Goal: Transaction & Acquisition: Book appointment/travel/reservation

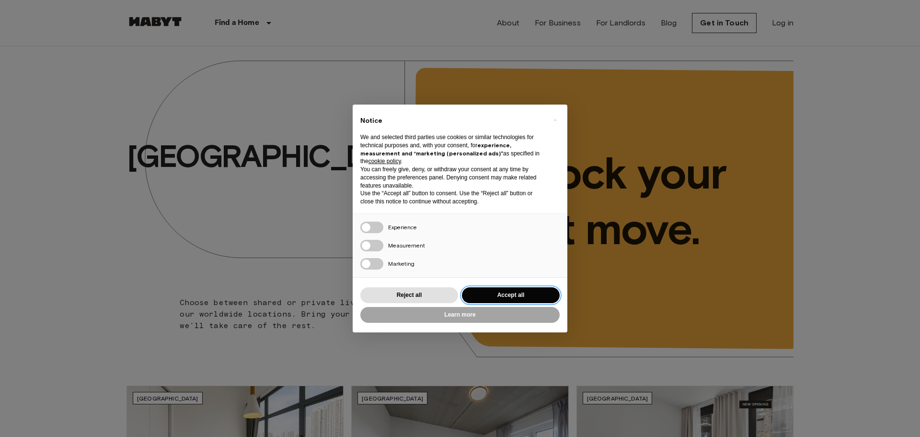
click at [486, 296] on button "Accept all" at bounding box center [511, 295] width 98 height 16
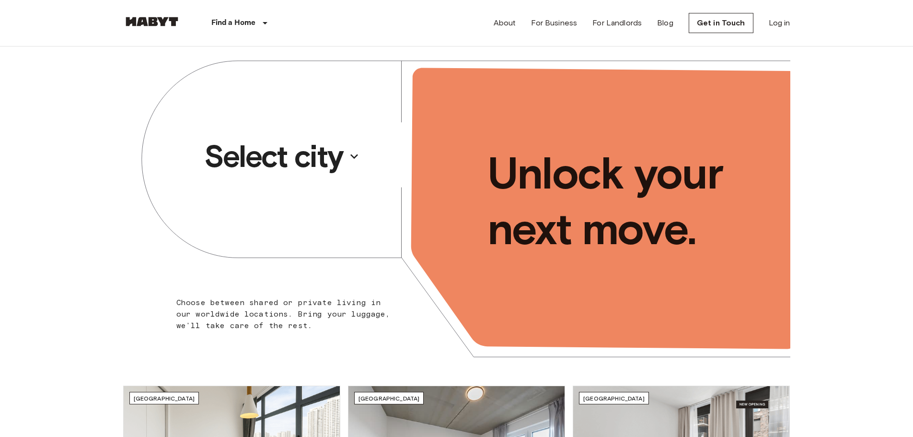
click at [282, 158] on p "Select city" at bounding box center [273, 156] width 139 height 38
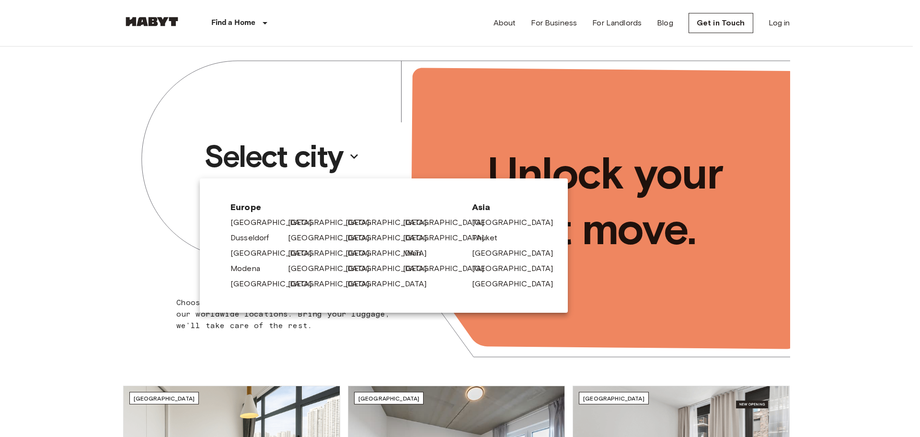
click at [74, 187] on div at bounding box center [460, 218] width 920 height 437
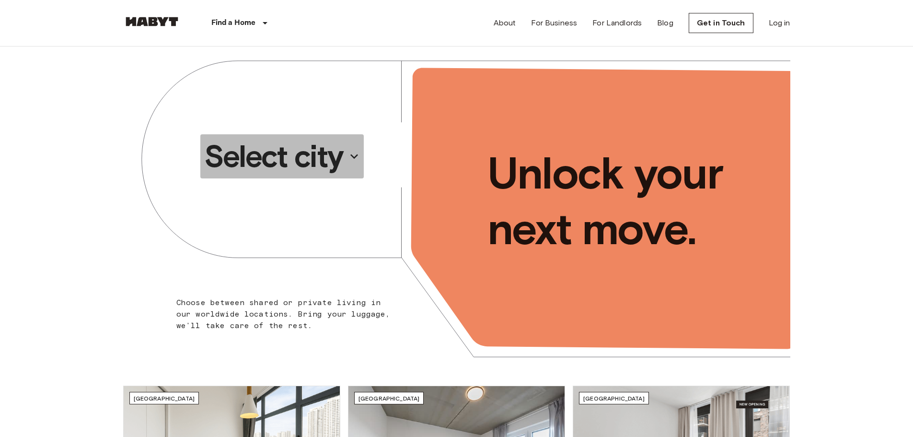
click at [288, 171] on p "Select city" at bounding box center [273, 156] width 139 height 38
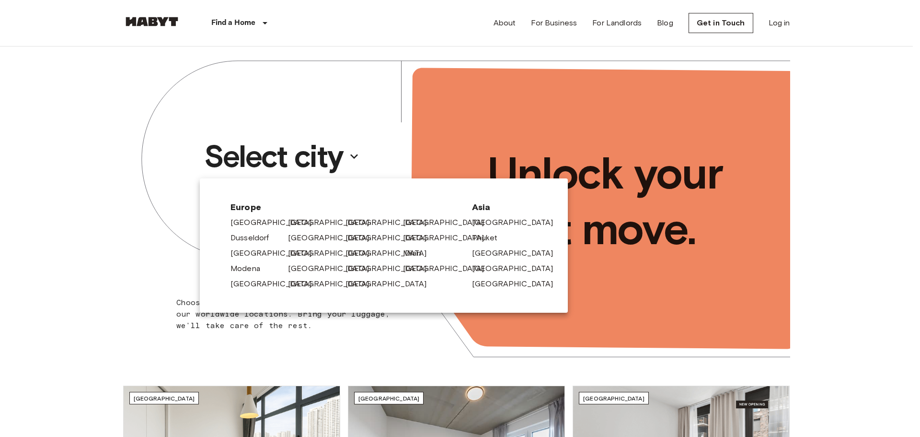
click at [153, 197] on div at bounding box center [460, 218] width 920 height 437
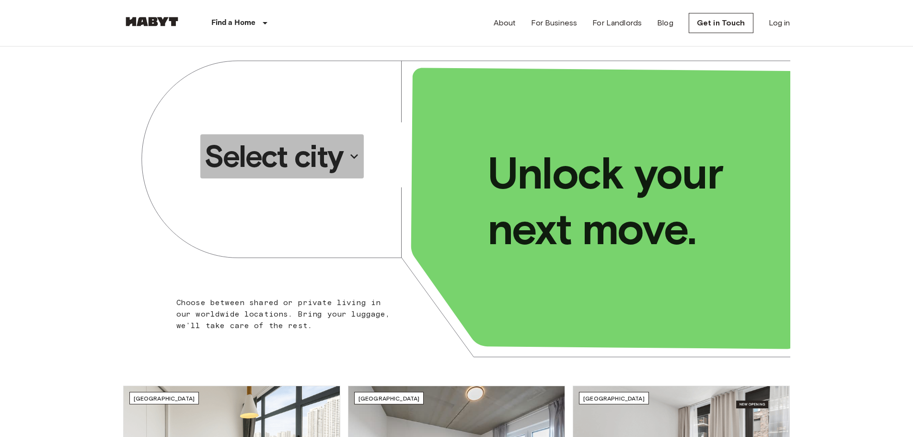
click at [320, 159] on p "Select city" at bounding box center [273, 156] width 139 height 38
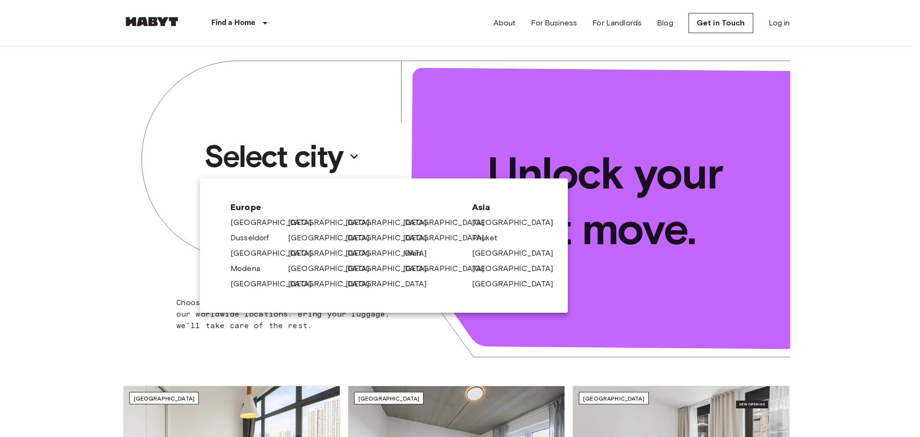
click at [108, 156] on div at bounding box center [460, 218] width 920 height 437
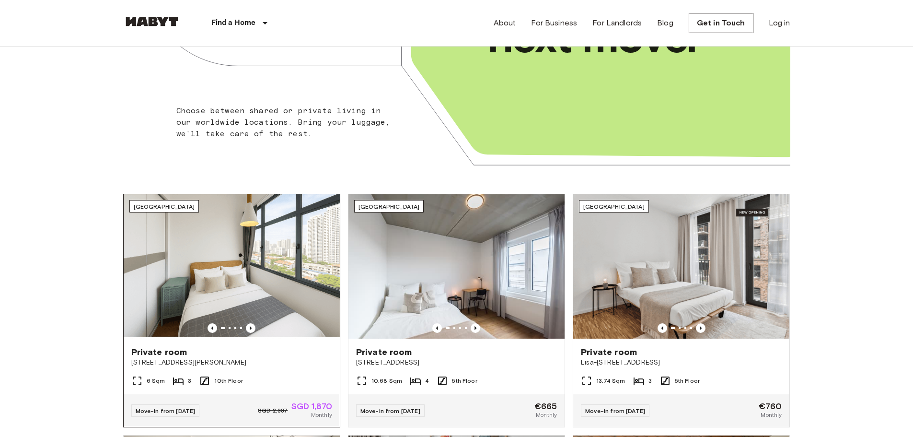
scroll to position [240, 0]
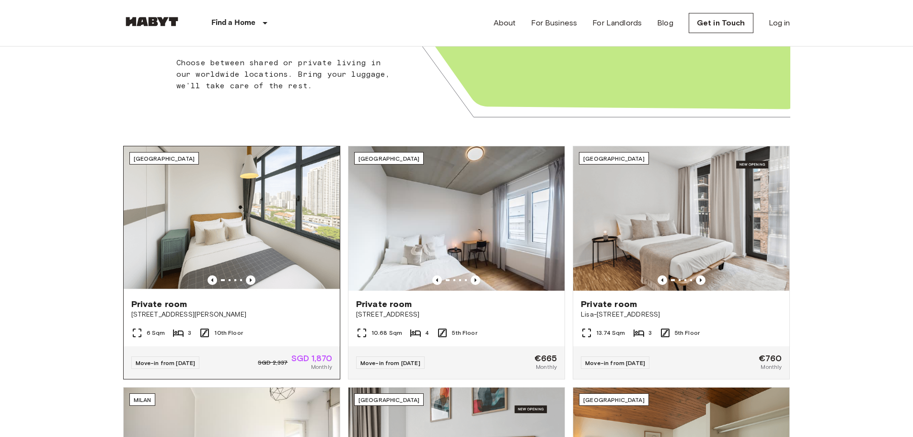
click at [303, 287] on div "[GEOGRAPHIC_DATA]" at bounding box center [232, 218] width 216 height 144
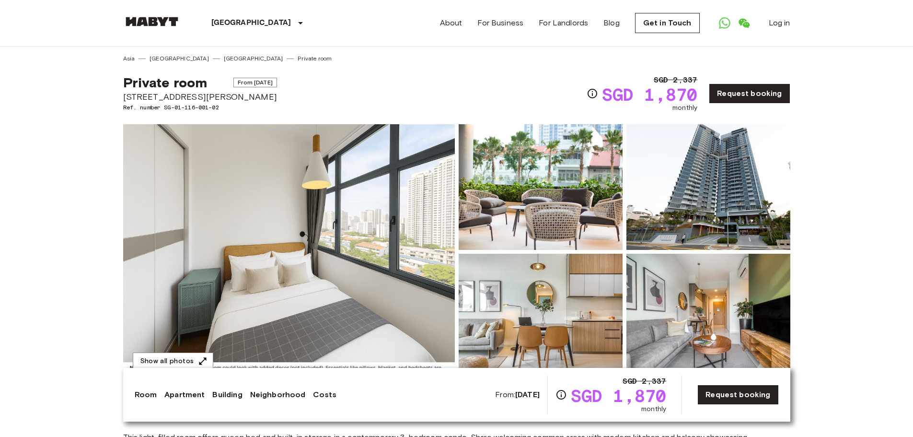
click at [689, 147] on img at bounding box center [708, 187] width 164 height 126
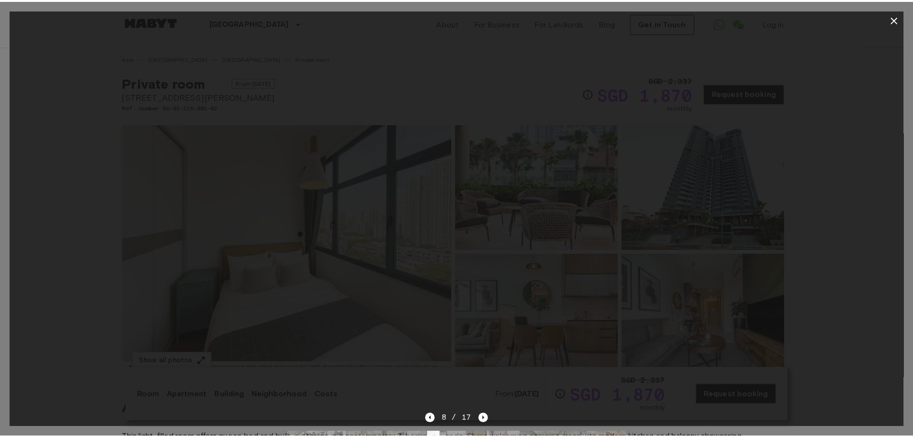
scroll to position [0, 5181]
